Goal: Task Accomplishment & Management: Use online tool/utility

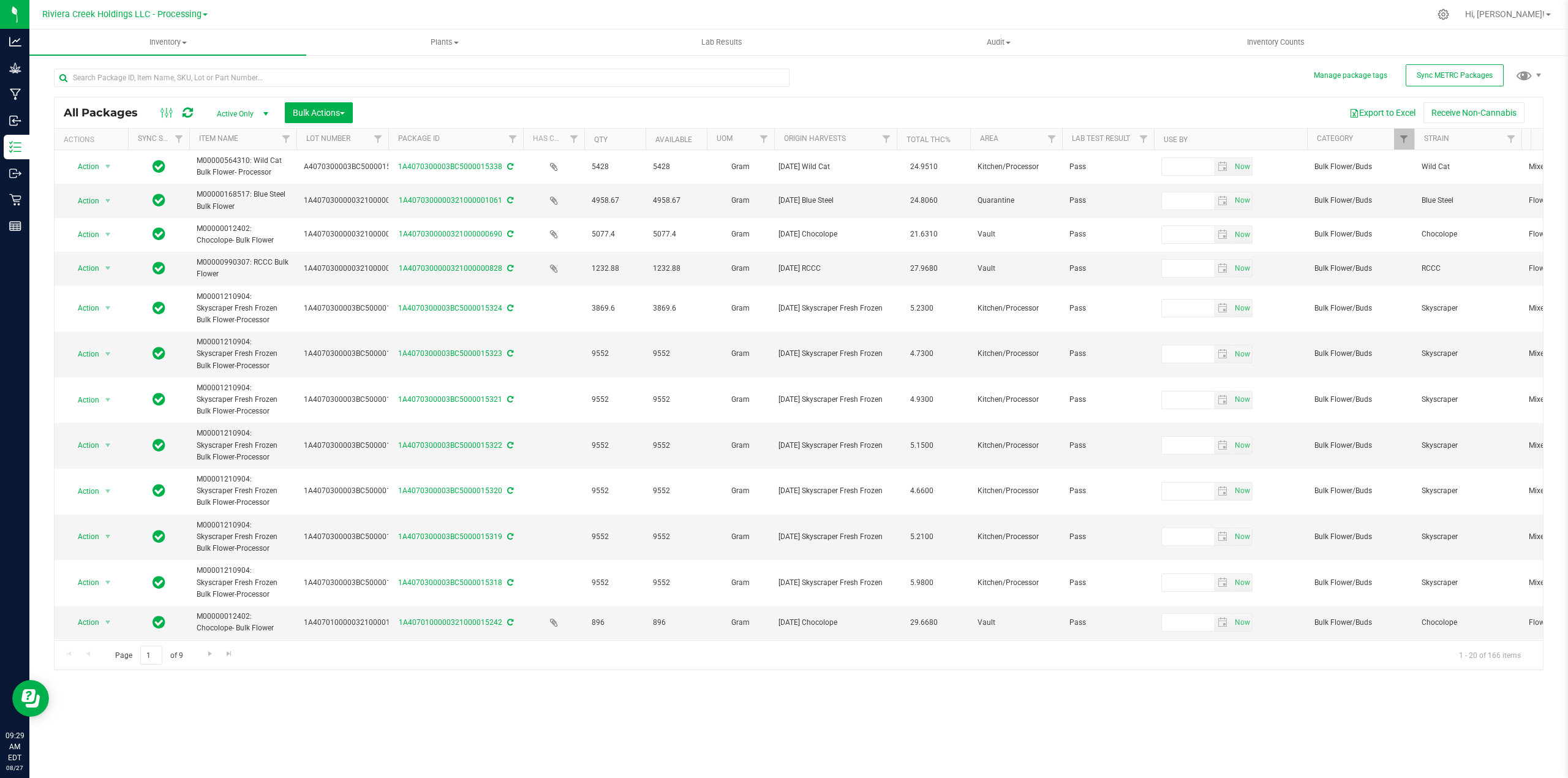
click at [260, 113] on span "select" at bounding box center [265, 114] width 15 height 17
click at [227, 172] on li "Locked" at bounding box center [240, 171] width 66 height 19
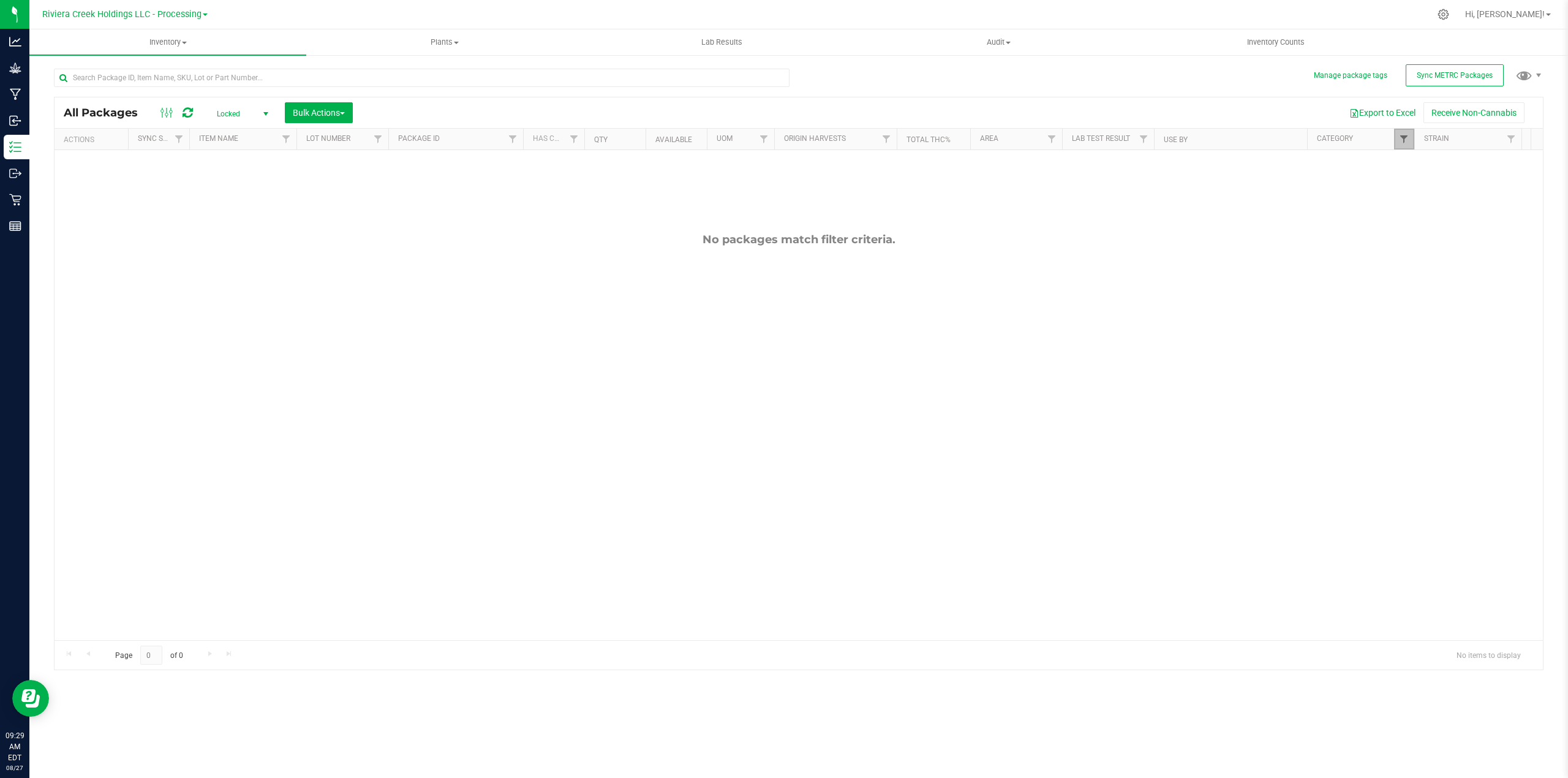
click at [1404, 143] on span "Filter" at bounding box center [1403, 139] width 9 height 9
click at [1438, 254] on span "Bulk Flower/Buds" at bounding box center [1449, 258] width 58 height 8
click at [1415, 254] on input "Bulk Flower/Buds" at bounding box center [1410, 258] width 8 height 8
checkbox input "false"
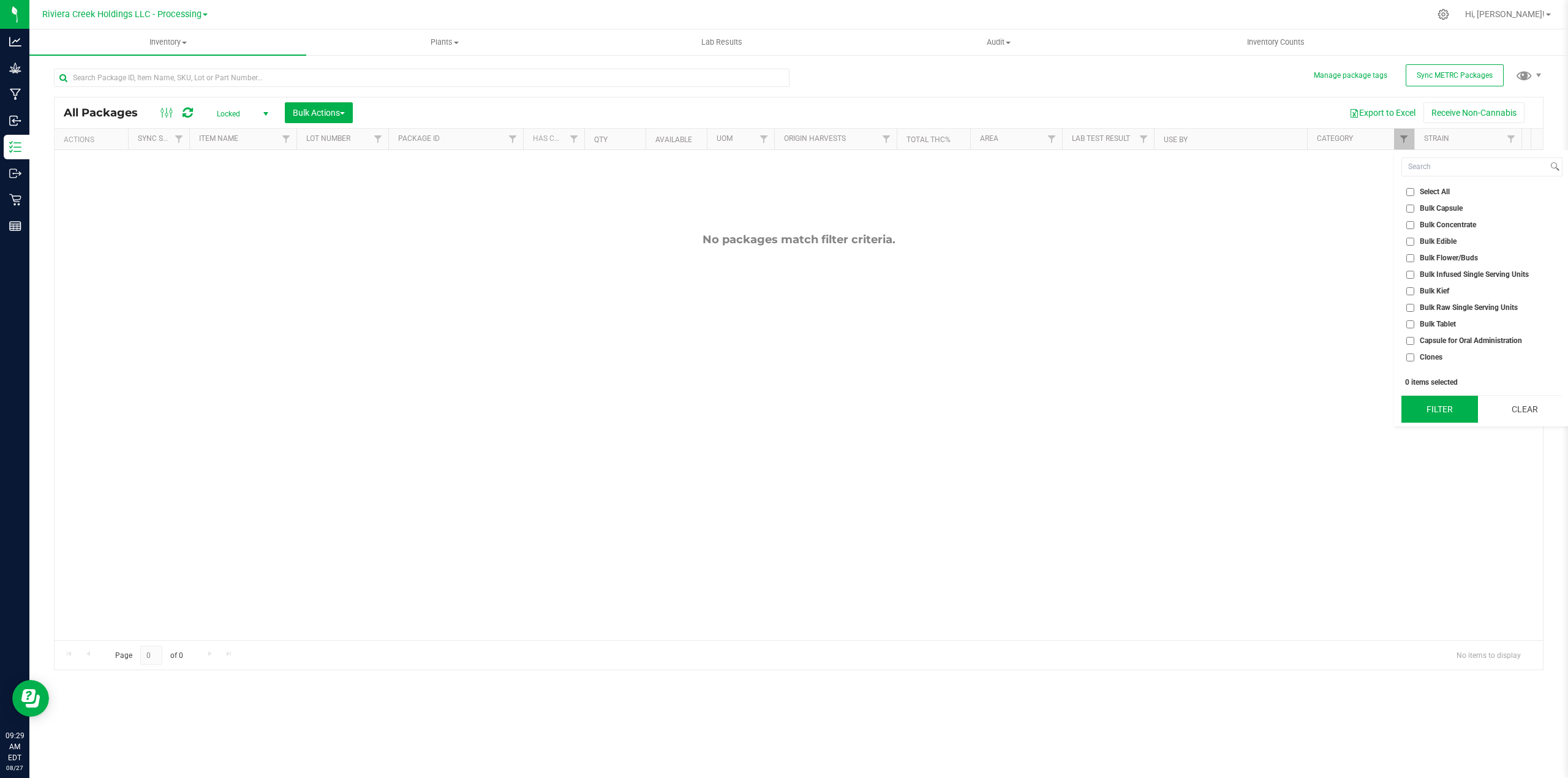
click at [1421, 415] on button "Filter" at bounding box center [1439, 409] width 76 height 27
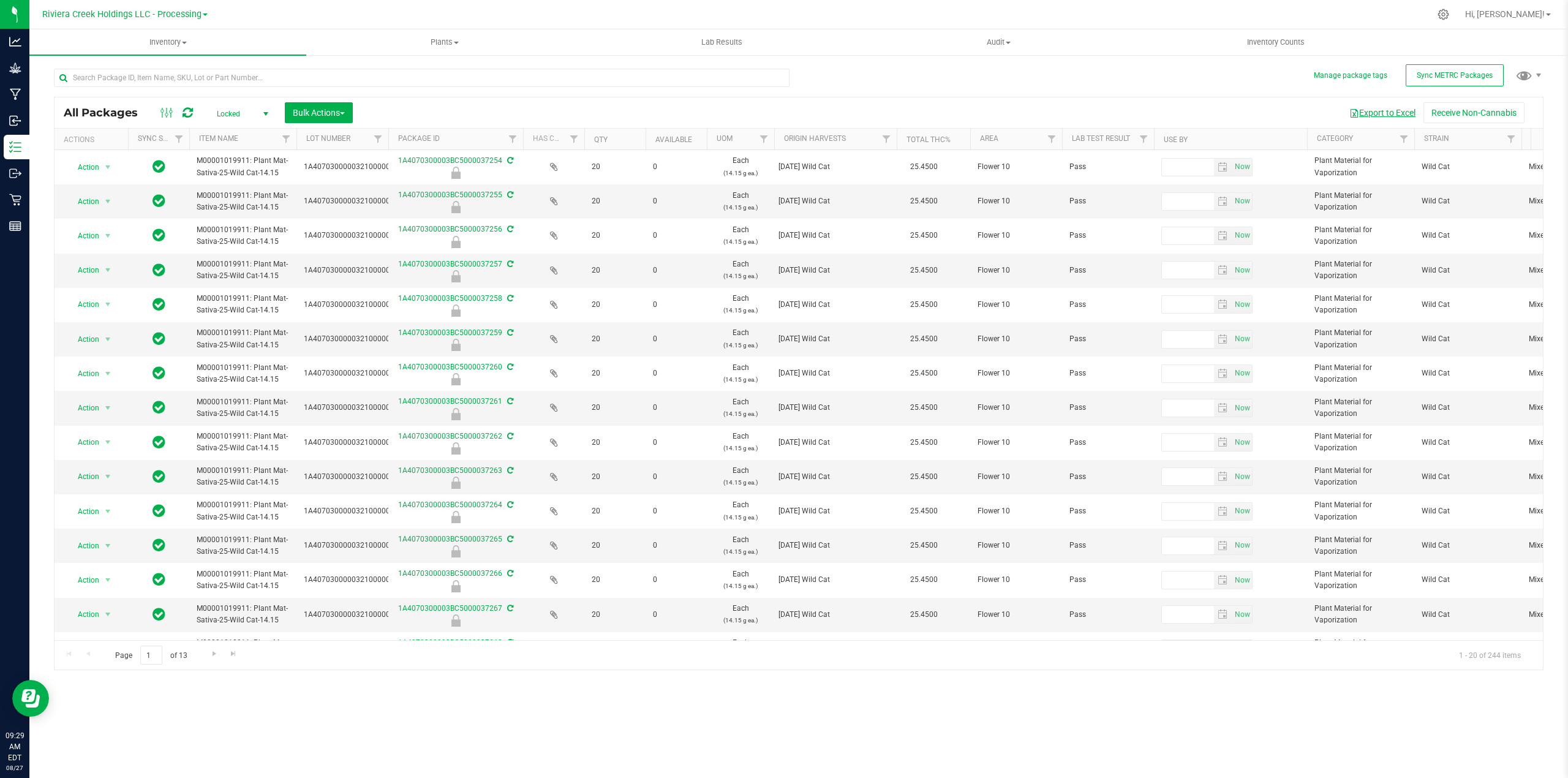
click at [1362, 111] on button "Export to Excel" at bounding box center [1382, 113] width 82 height 21
